Goal: Find specific page/section: Find specific page/section

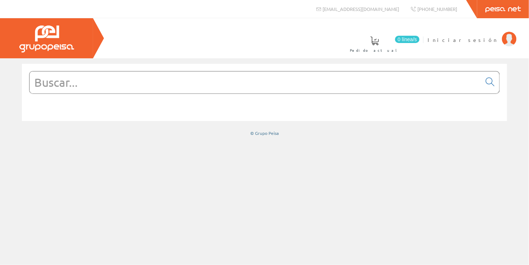
click at [480, 39] on span "Iniciar sesión" at bounding box center [463, 39] width 71 height 7
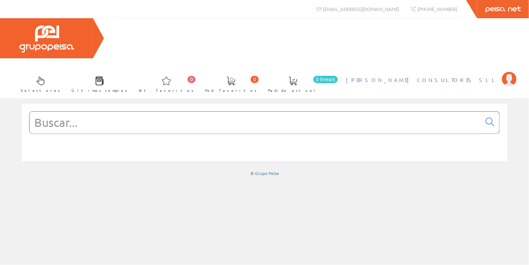
click at [491, 76] on span "[PERSON_NAME] CONSULTORES SLL" at bounding box center [422, 79] width 153 height 7
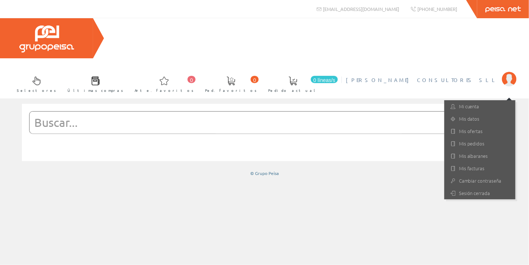
click at [113, 112] on input "text" at bounding box center [256, 123] width 452 height 22
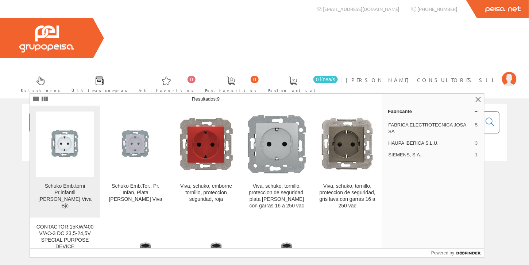
type input "23524"
click at [67, 154] on img at bounding box center [65, 144] width 59 height 59
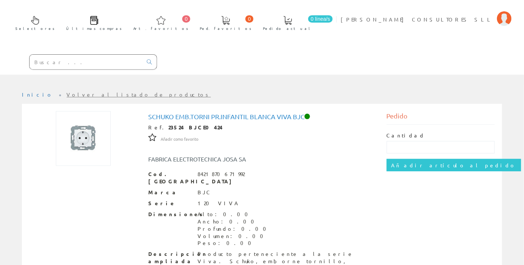
scroll to position [109, 0]
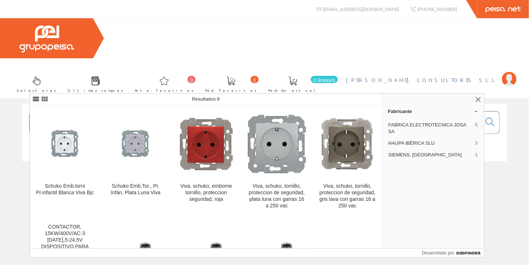
click at [494, 77] on font "[PERSON_NAME] CONSULTORES SLL" at bounding box center [422, 80] width 153 height 7
